Goal: Register for event/course

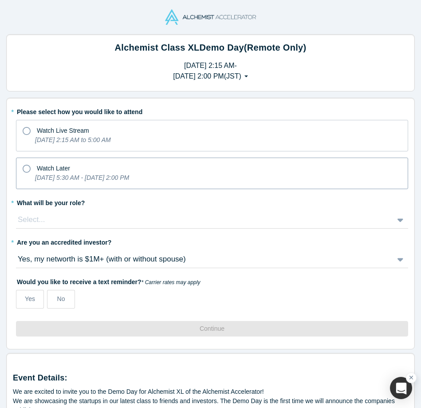
click at [28, 169] on icon at bounding box center [27, 169] width 8 height 8
click at [0, 0] on input "Watch Later [DATE] 5:30 AM - [DATE] 2:00 PM" at bounding box center [0, 0] width 0 height 0
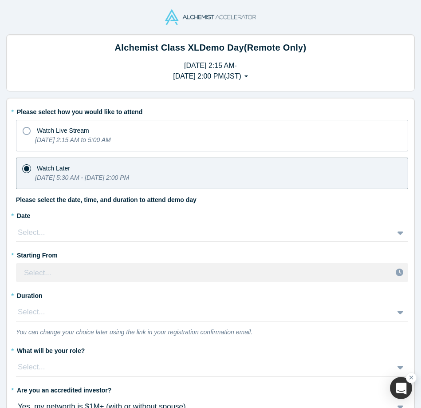
click at [397, 234] on icon at bounding box center [400, 232] width 6 height 9
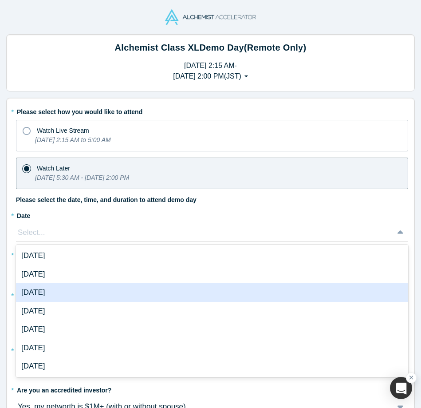
click at [227, 294] on div "[DATE]" at bounding box center [212, 292] width 392 height 19
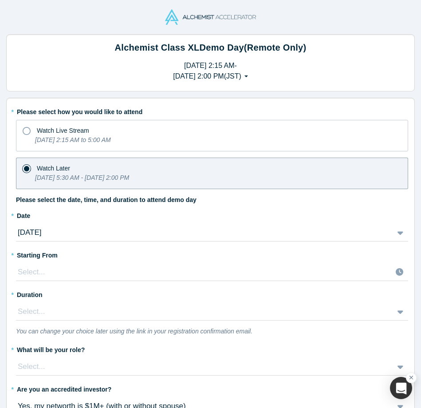
click at [392, 274] on div "Select..." at bounding box center [212, 272] width 392 height 18
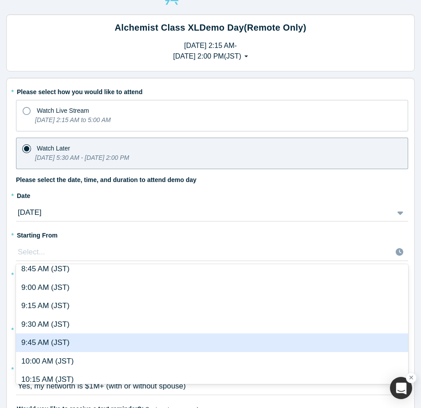
scroll to position [667, 0]
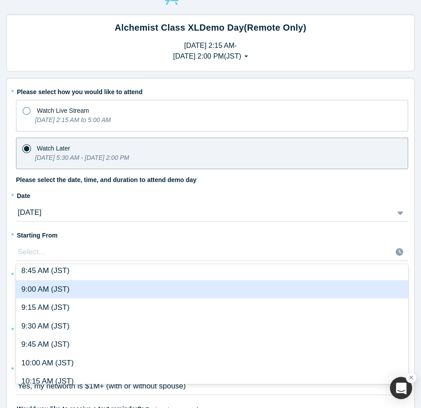
click at [271, 294] on div "9:00 AM (JST)" at bounding box center [212, 289] width 392 height 19
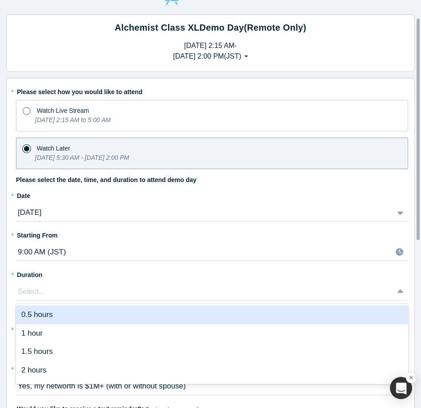
click at [393, 293] on div "0.5 hours, 1 of 6. 6 results available. Use Up and Down to choose options, pres…" at bounding box center [212, 291] width 392 height 18
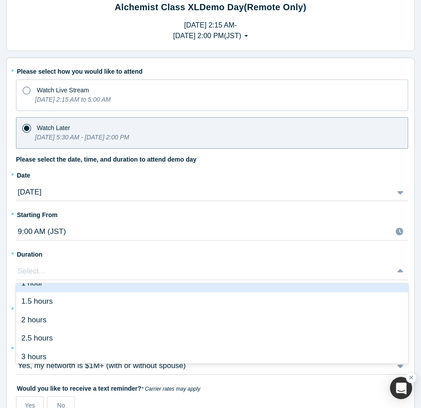
scroll to position [34, 0]
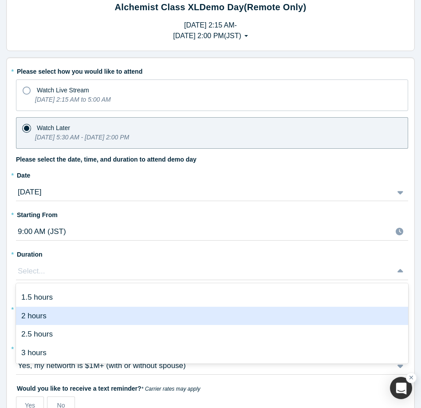
click at [205, 321] on div "2 hours" at bounding box center [212, 315] width 392 height 19
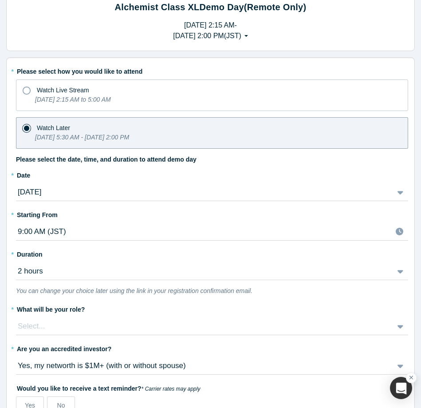
click at [395, 328] on div "Select..." at bounding box center [212, 326] width 392 height 18
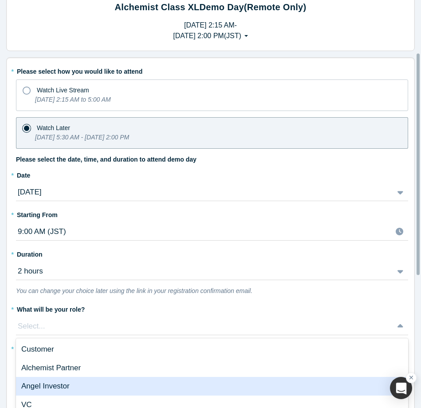
scroll to position [95, 0]
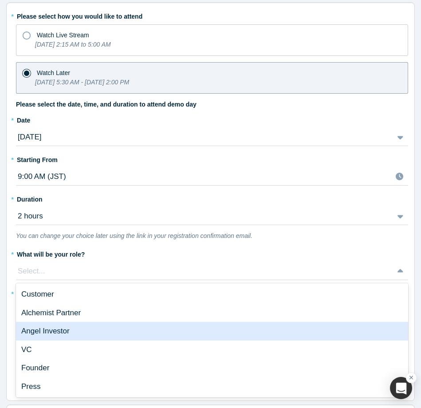
click at [310, 333] on div "Angel Investor" at bounding box center [212, 331] width 392 height 19
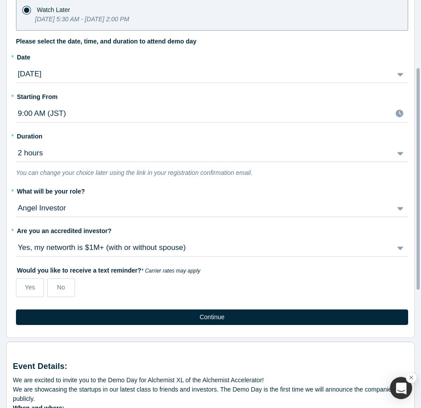
scroll to position [167, 0]
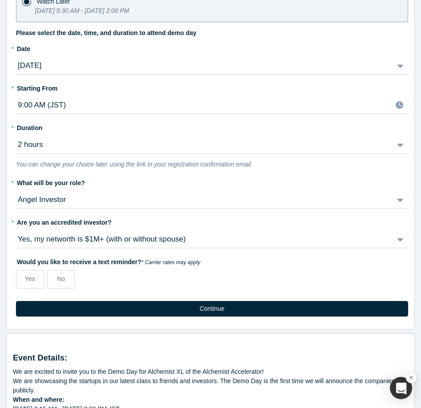
click at [397, 200] on icon at bounding box center [400, 200] width 6 height 4
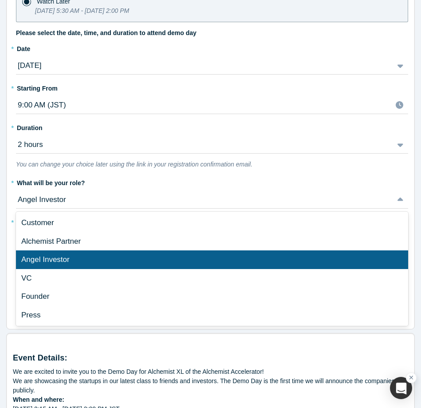
click at [397, 200] on icon at bounding box center [400, 199] width 6 height 4
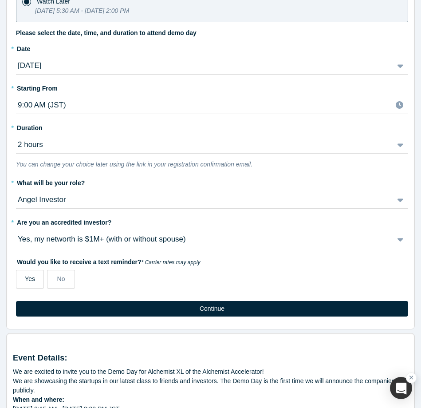
click at [30, 282] on span "Yes" at bounding box center [30, 278] width 10 height 7
click at [0, 0] on input "Yes" at bounding box center [0, 0] width 0 height 0
select select "JP"
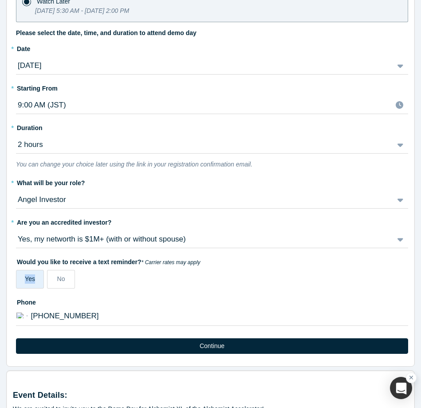
click at [30, 282] on span "Yes" at bounding box center [30, 278] width 10 height 7
click at [0, 0] on input "Yes" at bounding box center [0, 0] width 0 height 0
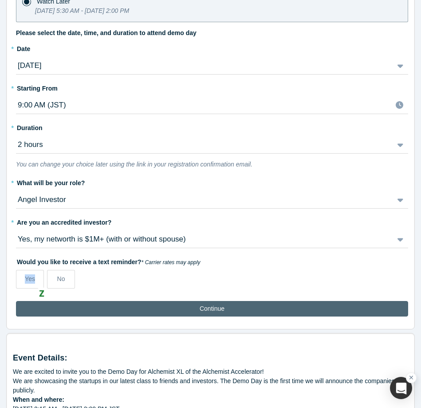
click at [207, 309] on button "Continue" at bounding box center [212, 309] width 392 height 16
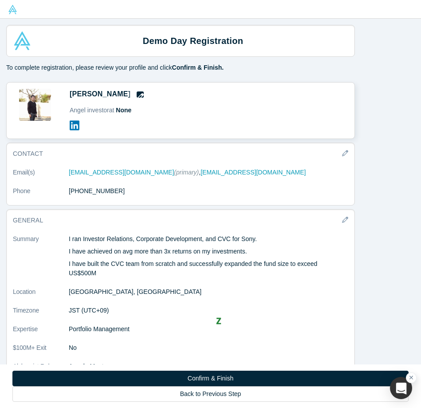
click at [137, 98] on icon "button" at bounding box center [140, 96] width 7 height 7
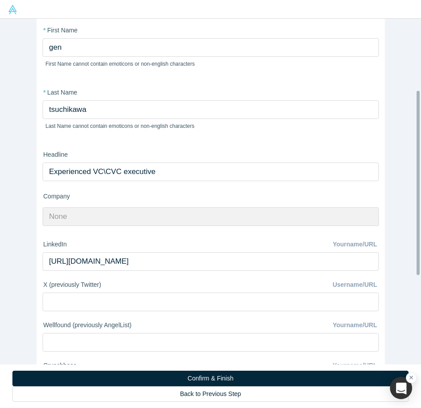
scroll to position [151, 0]
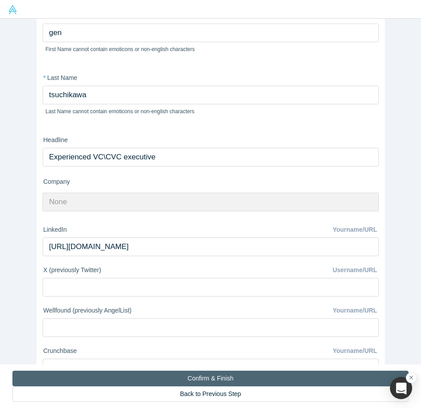
click at [169, 378] on button "Confirm & Finish" at bounding box center [210, 378] width 396 height 16
